Goal: Task Accomplishment & Management: Use online tool/utility

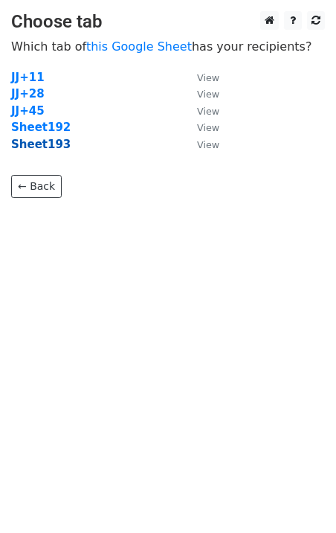
click at [41, 149] on strong "Sheet193" at bounding box center [41, 144] width 60 height 13
click at [54, 147] on strong "Sheet193" at bounding box center [41, 144] width 60 height 13
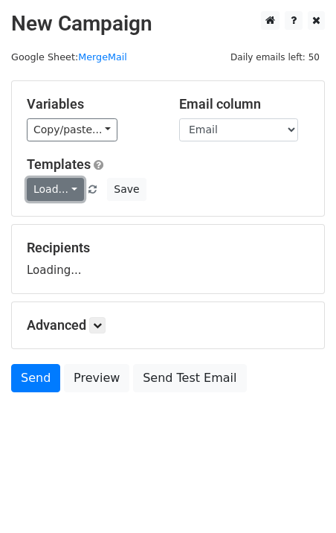
click at [52, 190] on link "Load..." at bounding box center [55, 189] width 57 height 23
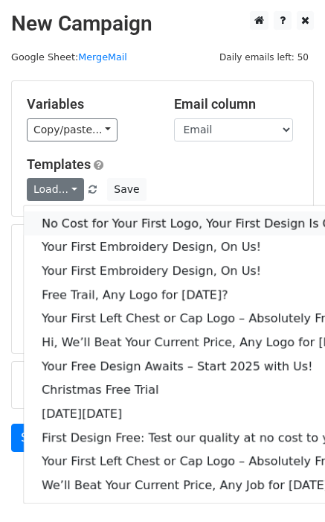
click at [92, 221] on link "No Cost for Your First Logo, Your First Design Is On Us!" at bounding box center [204, 223] width 360 height 24
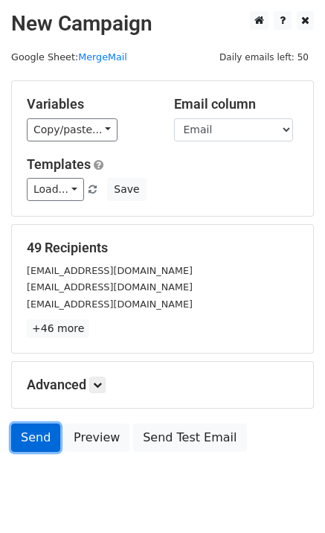
click at [31, 441] on link "Send" at bounding box center [35, 438] width 49 height 28
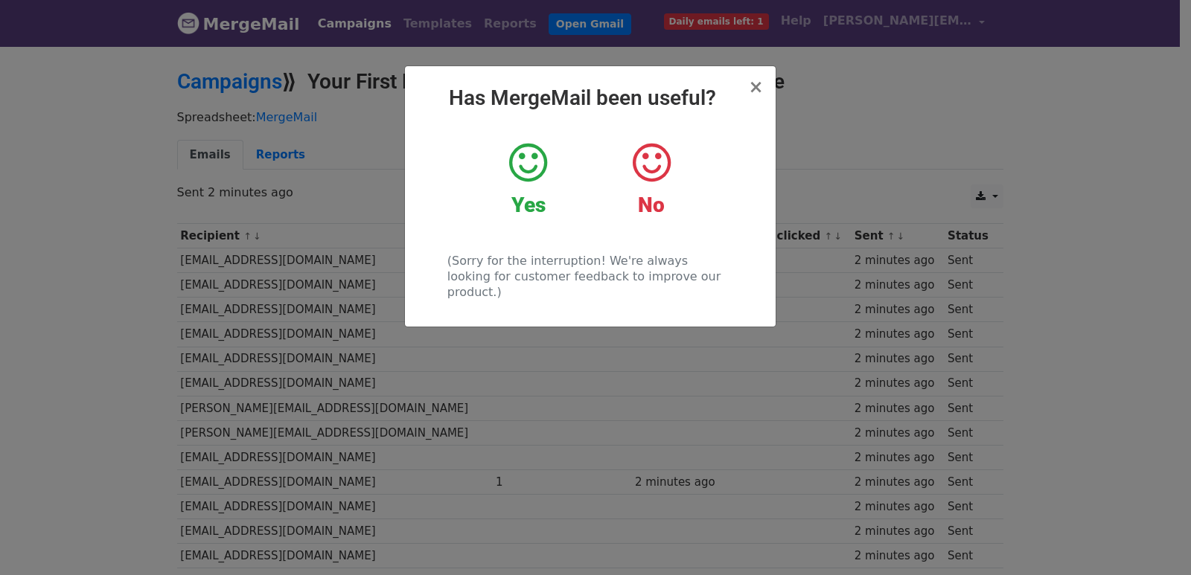
click at [321, 237] on div "× Has MergeMail been useful? Yes No (Sorry for the interruption! We're always l…" at bounding box center [595, 310] width 1191 height 531
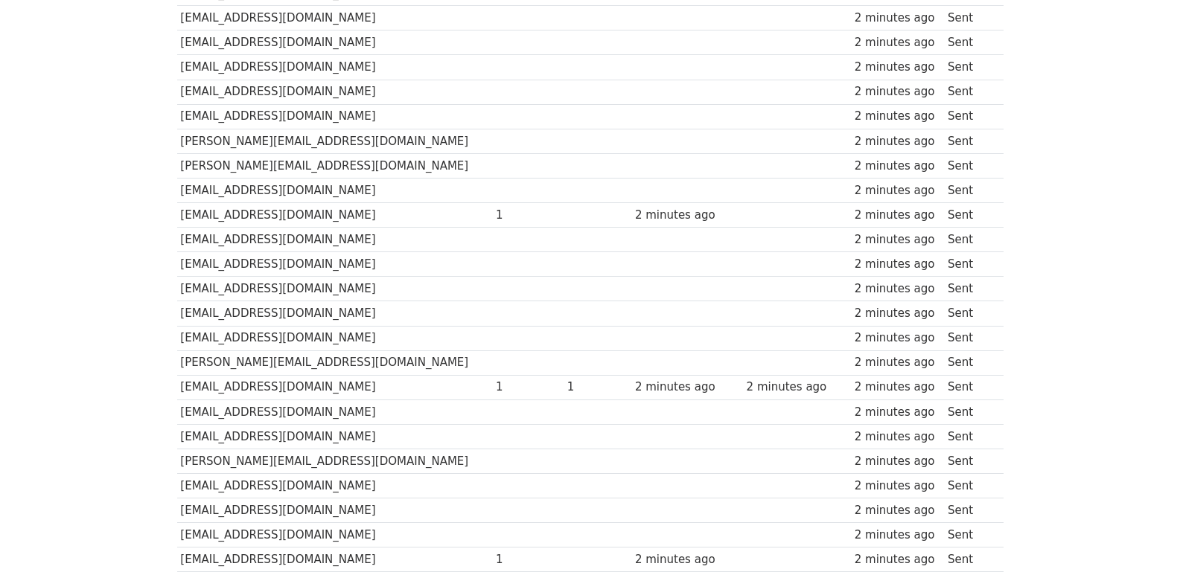
scroll to position [1012, 0]
